Goal: Task Accomplishment & Management: Complete application form

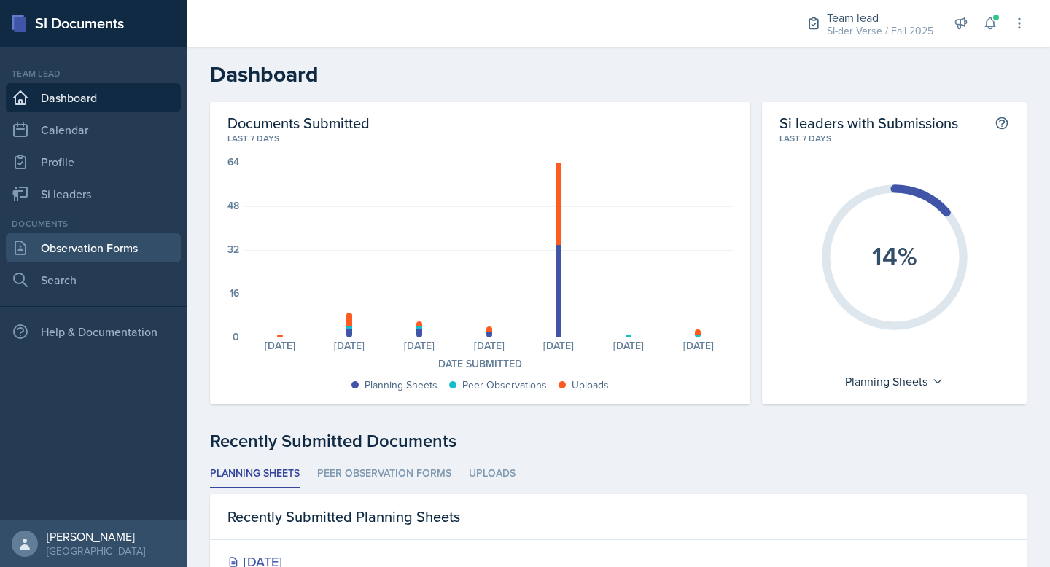
click at [141, 240] on link "Observation Forms" at bounding box center [93, 247] width 175 height 29
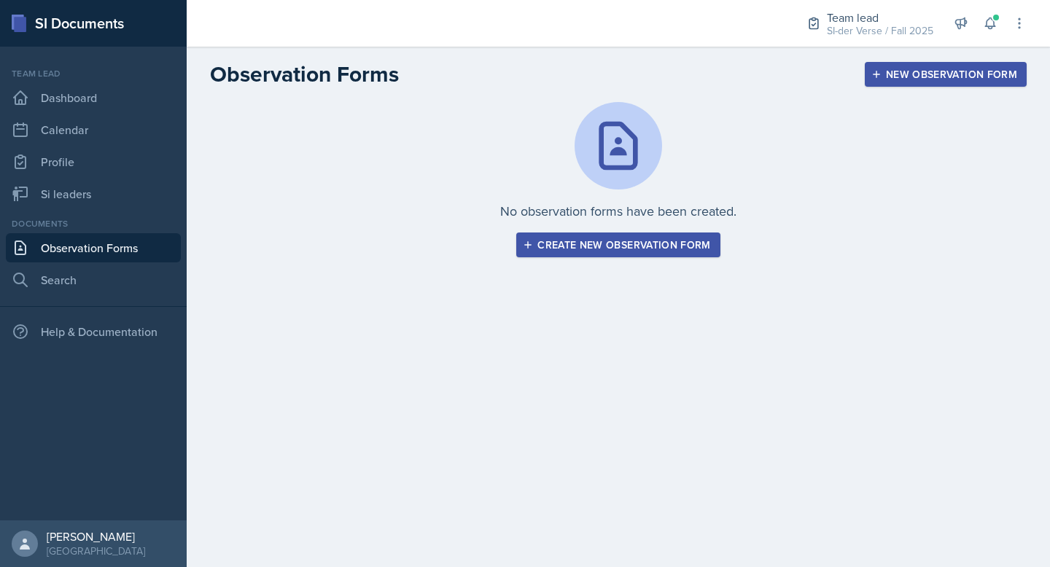
click at [639, 233] on button "Create new observation form" at bounding box center [617, 245] width 203 height 25
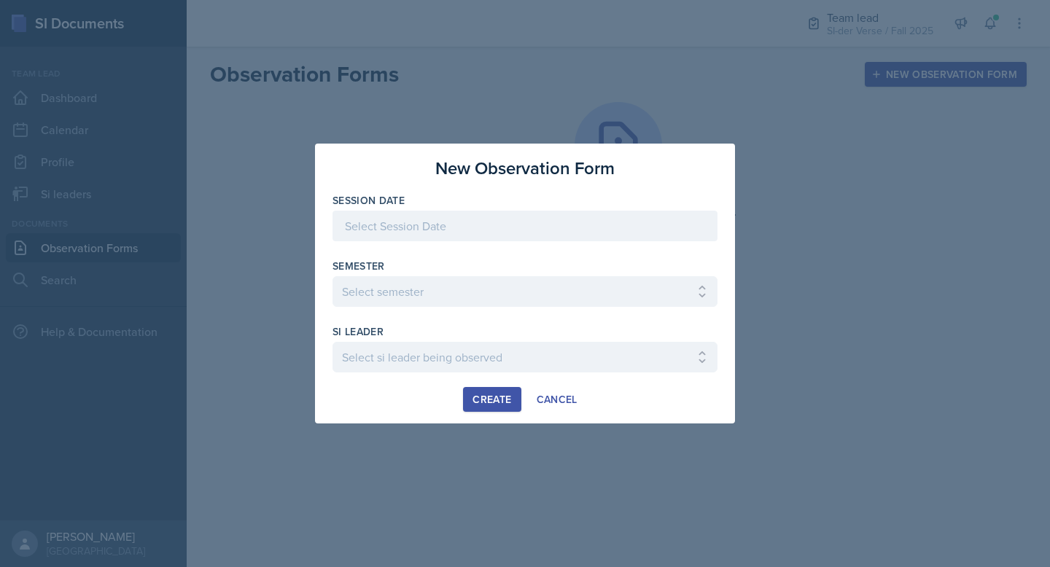
click at [476, 225] on div at bounding box center [525, 226] width 385 height 31
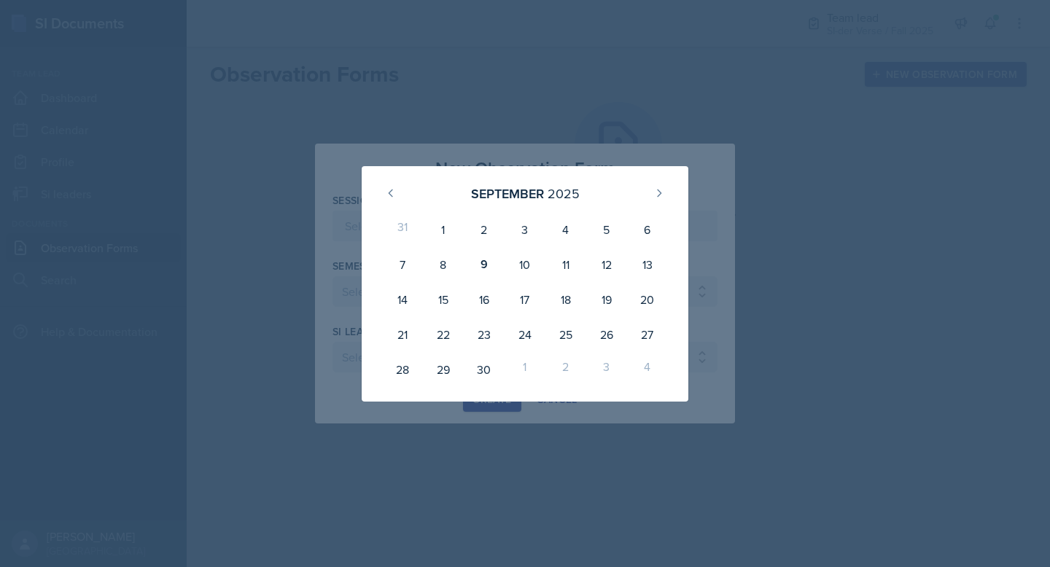
click at [354, 191] on div "[DATE] 31 1 2 3 4 5 6 7 8 9 10 11 12 13 14 15 16 17 18 19 20 21 22 23 24 25 26 …" at bounding box center [525, 284] width 420 height 236
click at [487, 265] on div "9" at bounding box center [484, 264] width 41 height 35
type input "[DATE]"
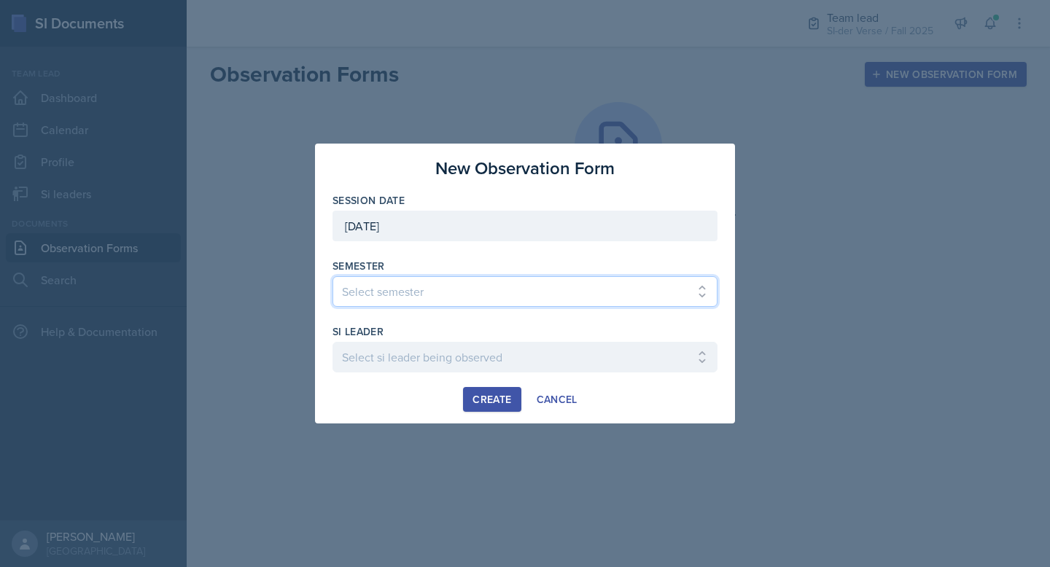
click at [417, 286] on select "Select semester All Spring 2021 Summer 2021 Spring 2022 Fall 2020 Fall 2021 Fal…" at bounding box center [525, 291] width 385 height 31
select select "2bed604d-1099-4043-b1bc-2365e8740244"
click at [333, 276] on select "Select semester All Spring 2021 Summer 2021 Spring 2022 Fall 2020 Fall 2021 Fal…" at bounding box center [525, 291] width 385 height 31
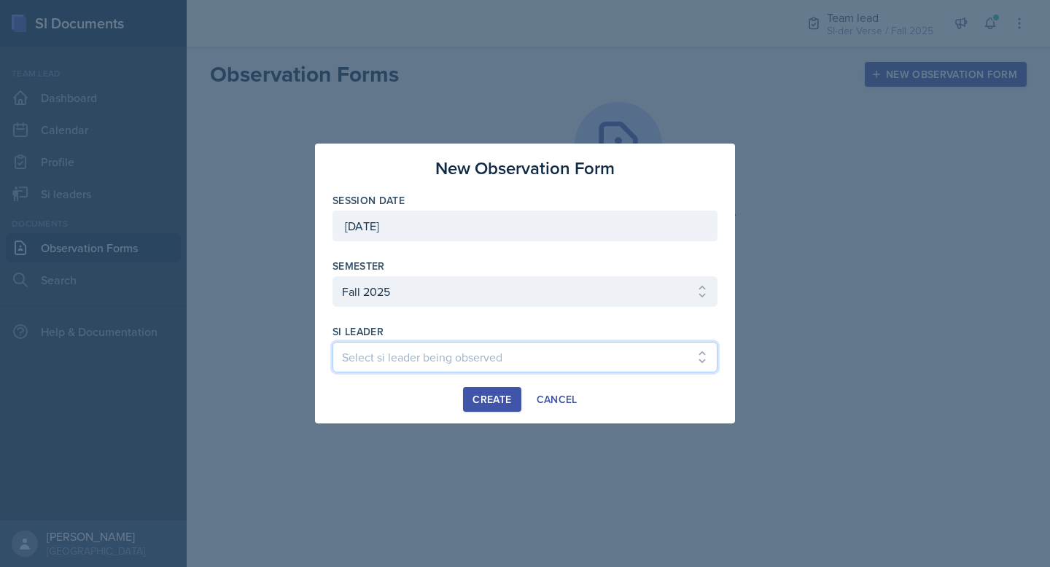
click at [400, 356] on select "Select si leader being observed [PERSON_NAME] / CHEM 1211 / Demon SI of [GEOGRA…" at bounding box center [525, 357] width 385 height 31
click at [333, 342] on select "Select si leader being observed [PERSON_NAME] / CHEM 1211 / Demon SI of [GEOGRA…" at bounding box center [525, 357] width 385 height 31
click at [474, 351] on select "Select si leader being observed [PERSON_NAME] / CHEM 1211 / Demon SI of [GEOGRA…" at bounding box center [525, 357] width 385 height 31
select select "7aa3d2ca-d0ca-4cce-b147-be458ab6c309"
click at [333, 342] on select "Select si leader being observed [PERSON_NAME] / CHEM 1211 / Demon SI of [GEOGRA…" at bounding box center [525, 357] width 385 height 31
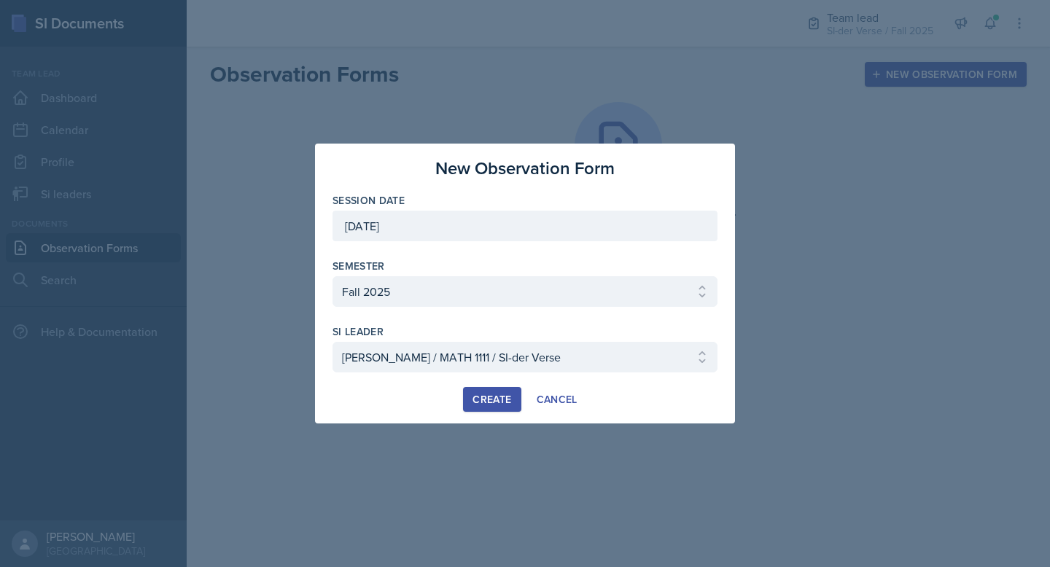
click at [495, 405] on div "Create" at bounding box center [492, 400] width 39 height 12
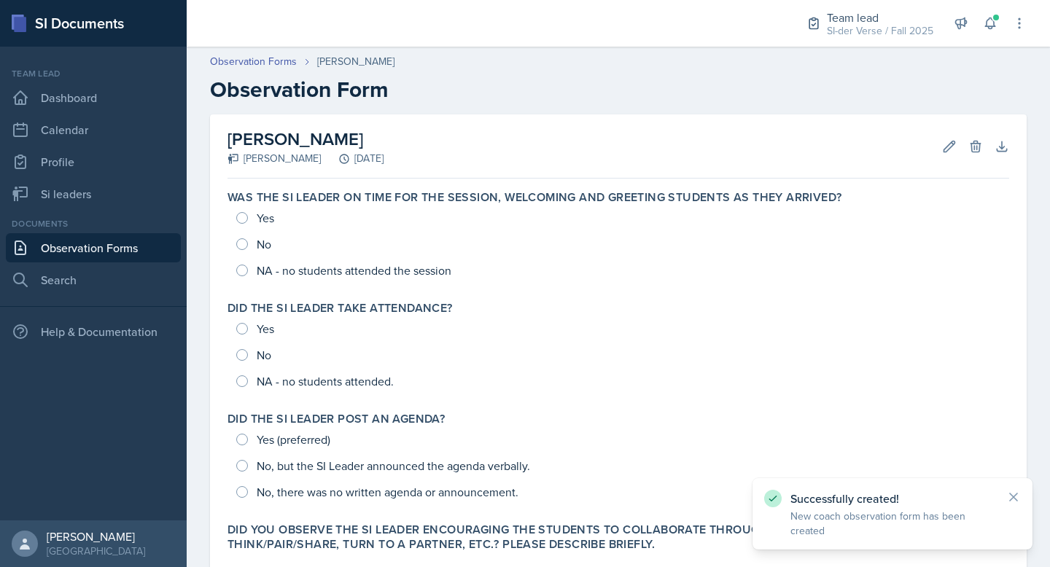
click at [1000, 488] on div "Successfully created! New coach observation form has been created" at bounding box center [893, 513] width 280 height 71
click at [1014, 494] on icon at bounding box center [1013, 497] width 15 height 15
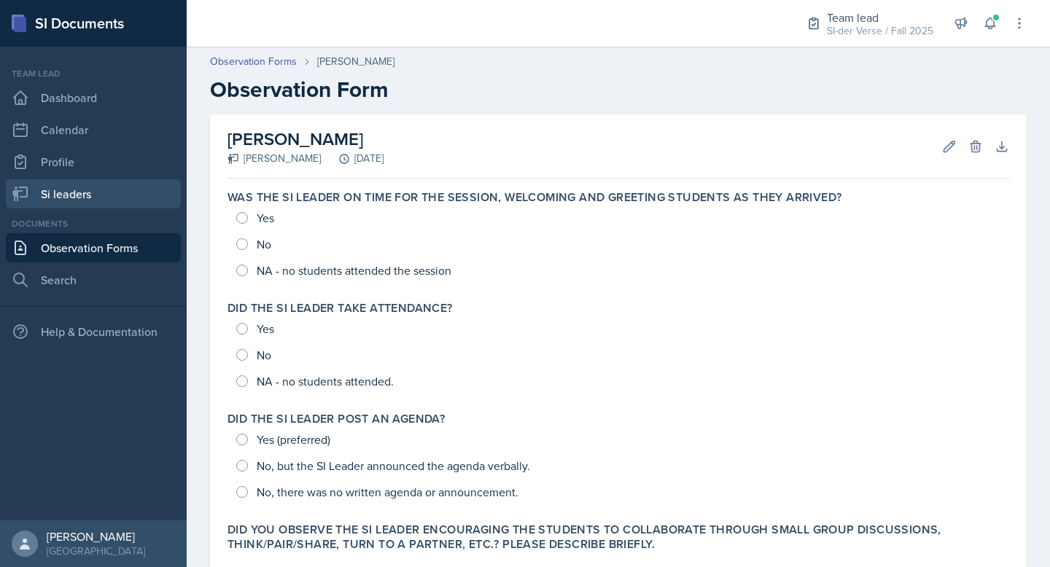
click at [78, 188] on link "Si leaders" at bounding box center [93, 193] width 175 height 29
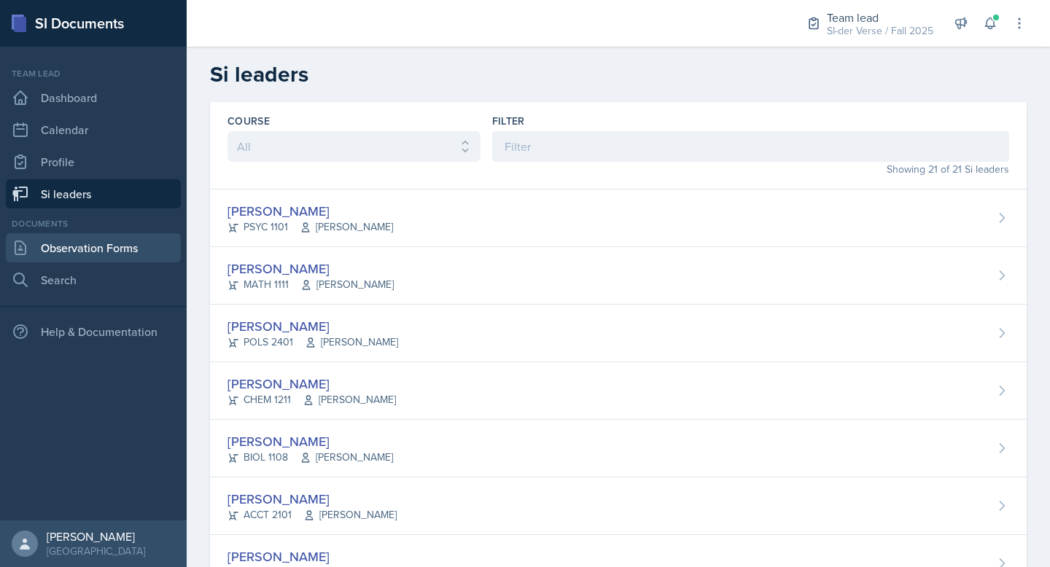
click at [110, 247] on link "Observation Forms" at bounding box center [93, 247] width 175 height 29
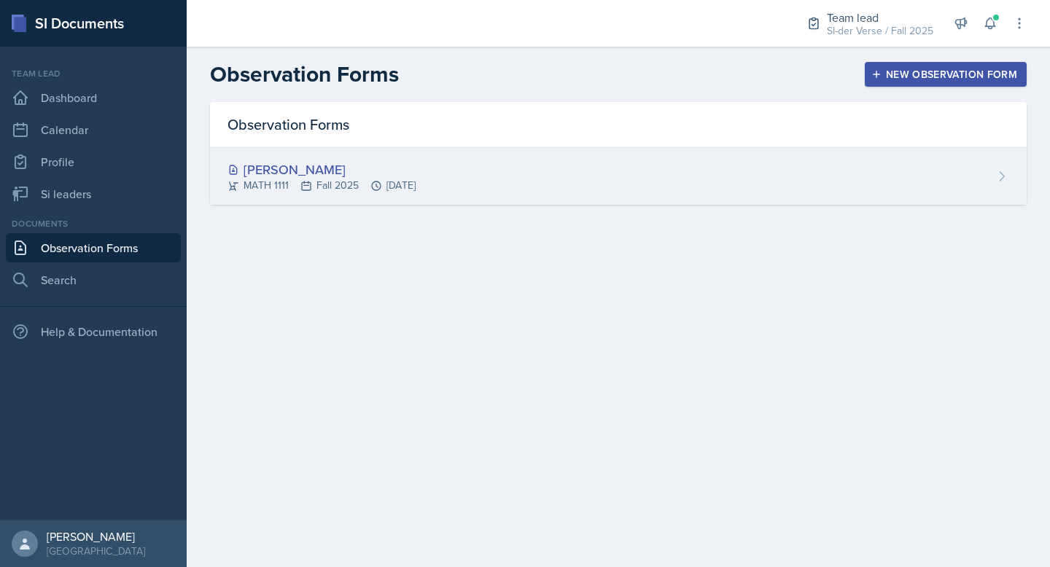
click at [331, 173] on div "[PERSON_NAME]" at bounding box center [322, 170] width 188 height 20
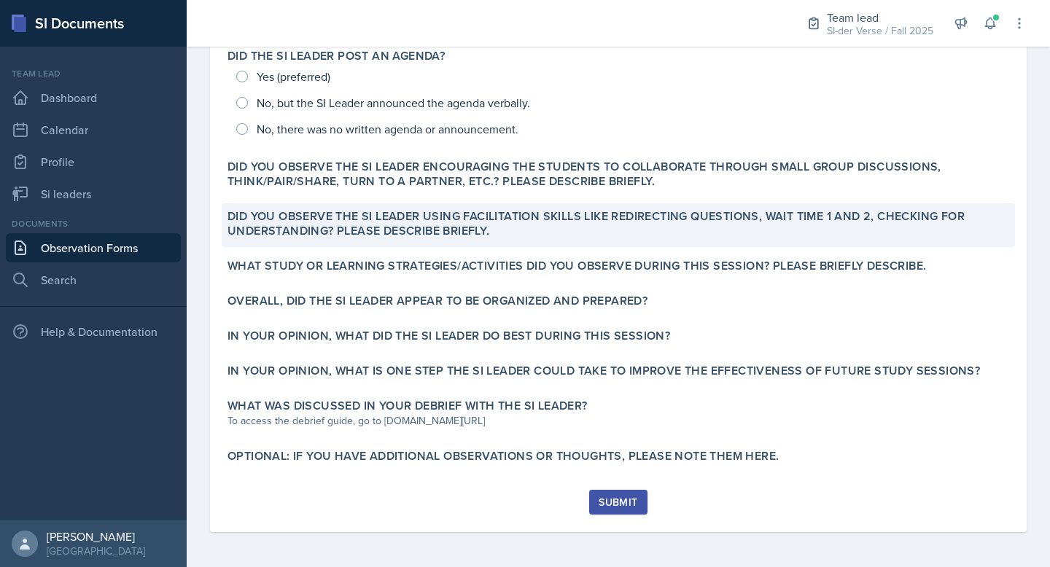
scroll to position [85, 0]
